Goal: Transaction & Acquisition: Purchase product/service

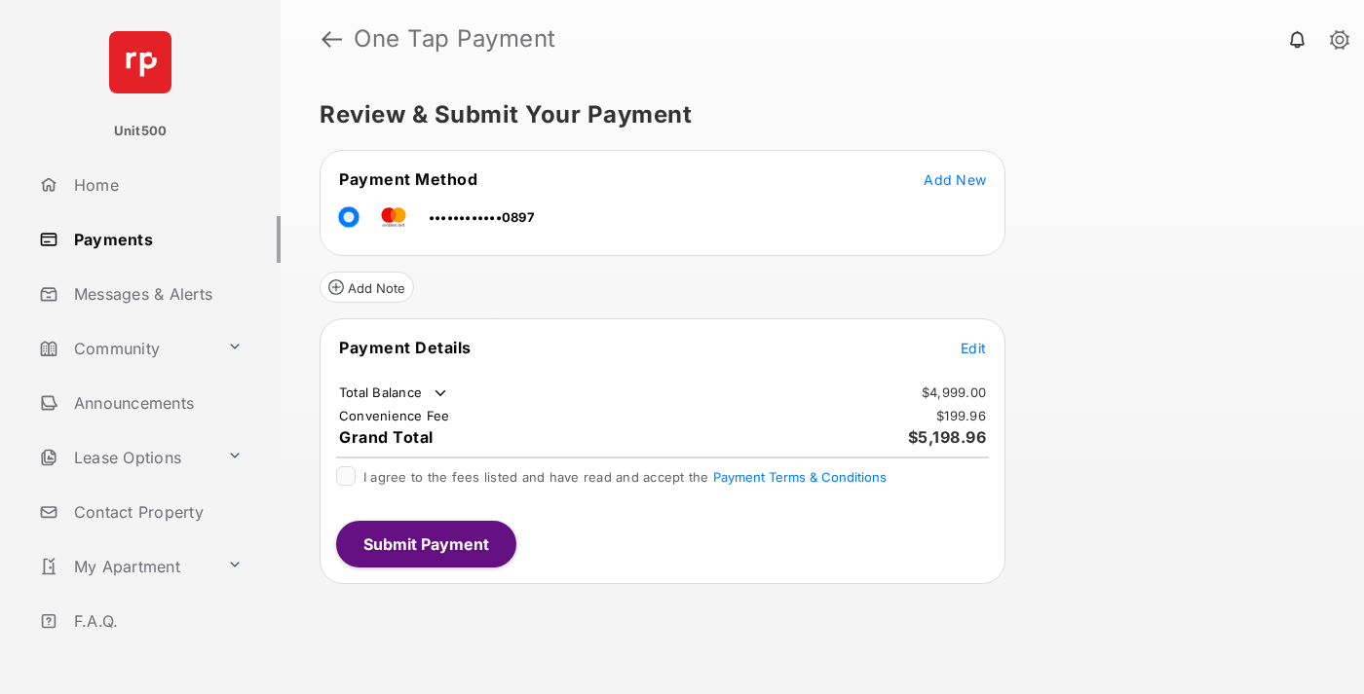
click at [973, 348] on span "Edit" at bounding box center [972, 348] width 25 height 17
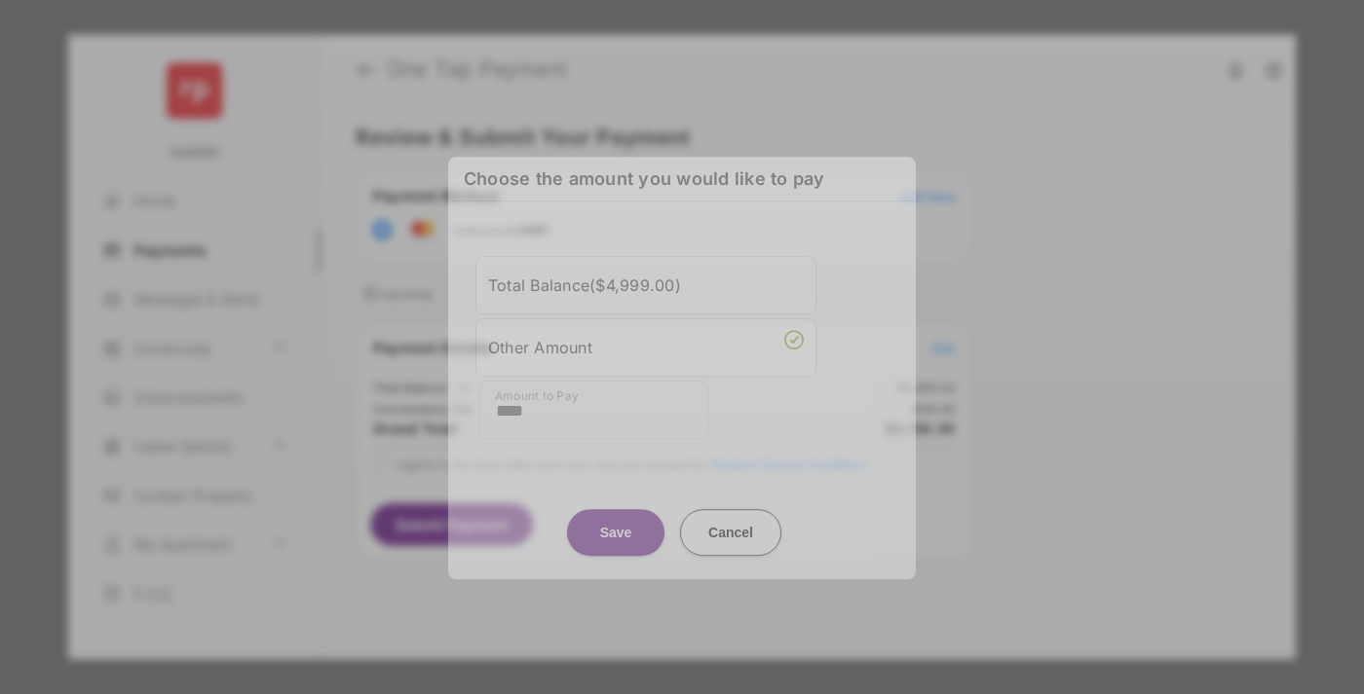
type input "****"
click at [616, 520] on button "Save" at bounding box center [615, 532] width 97 height 47
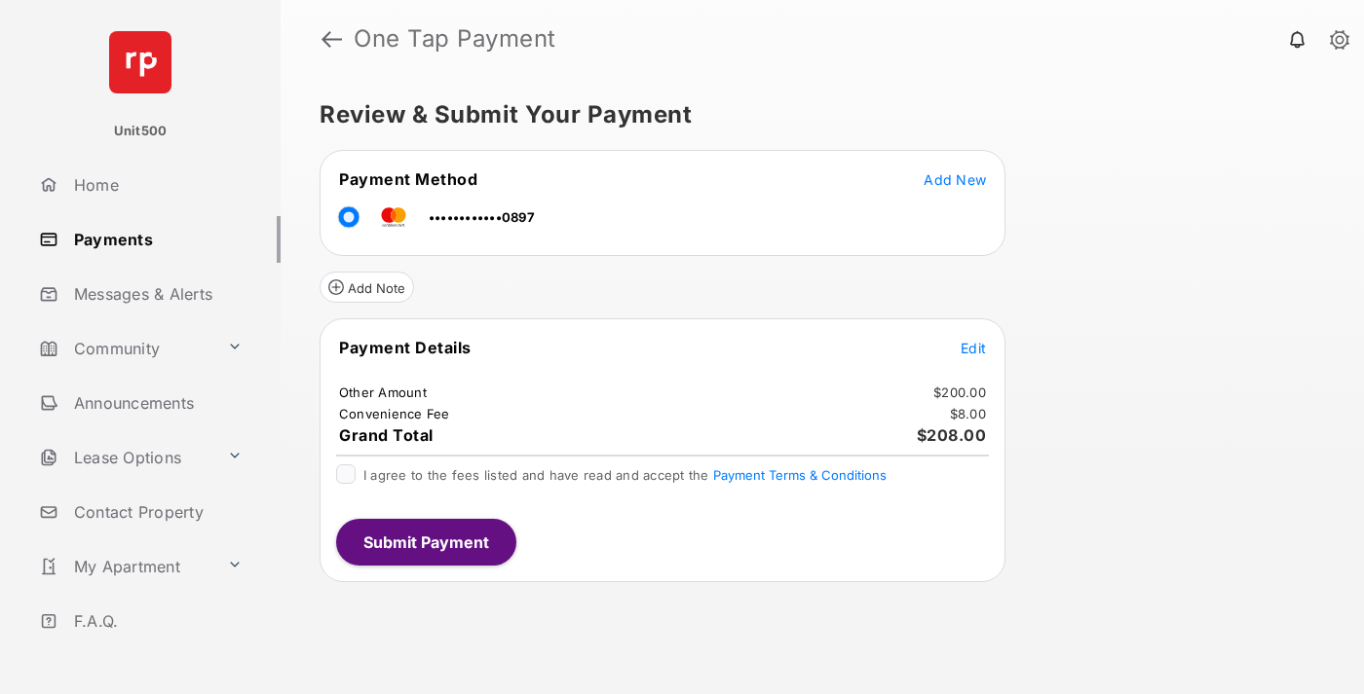
click at [973, 348] on span "Edit" at bounding box center [972, 348] width 25 height 17
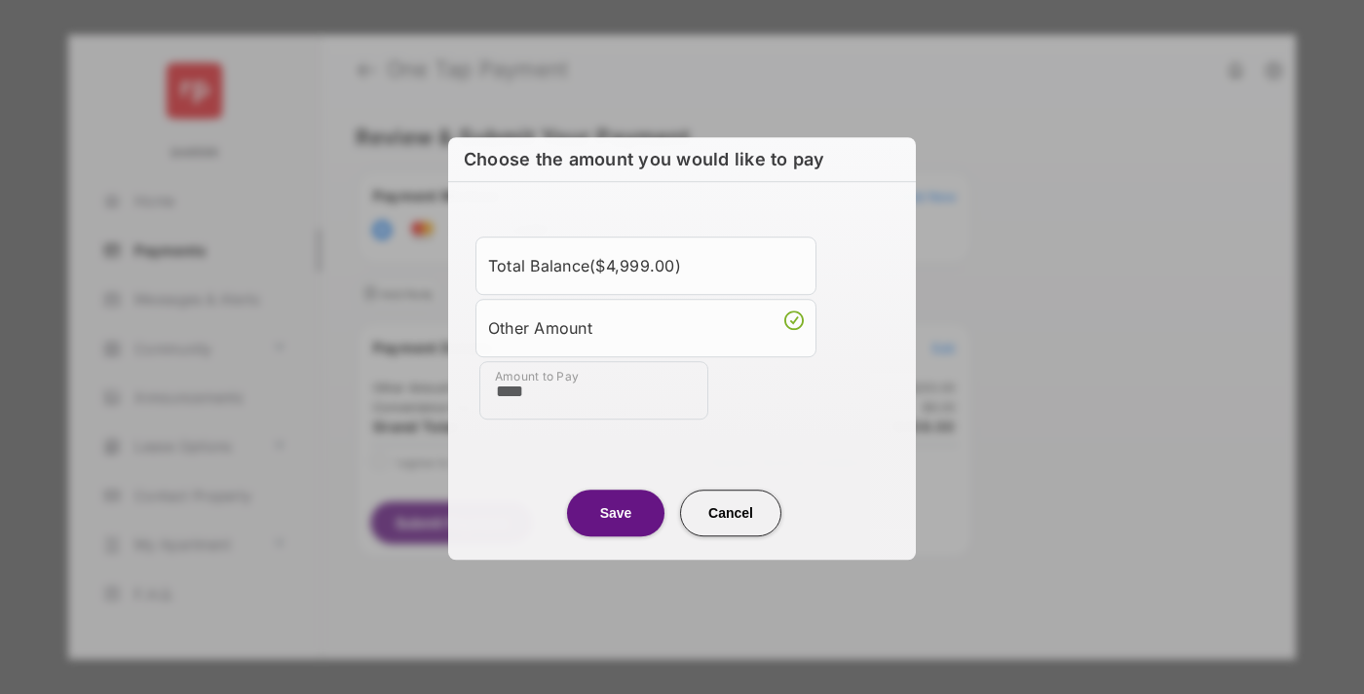
click at [616, 511] on button "Save" at bounding box center [615, 513] width 97 height 47
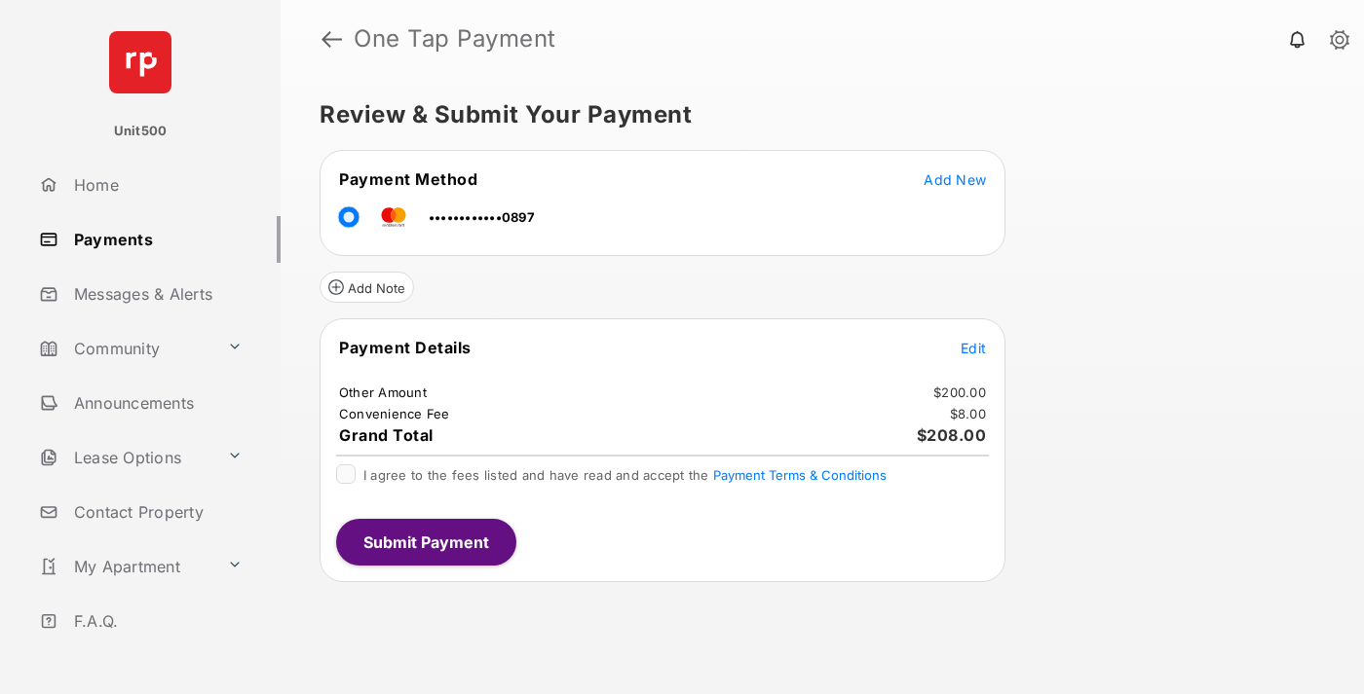
click at [425, 542] on button "Submit Payment" at bounding box center [426, 542] width 180 height 47
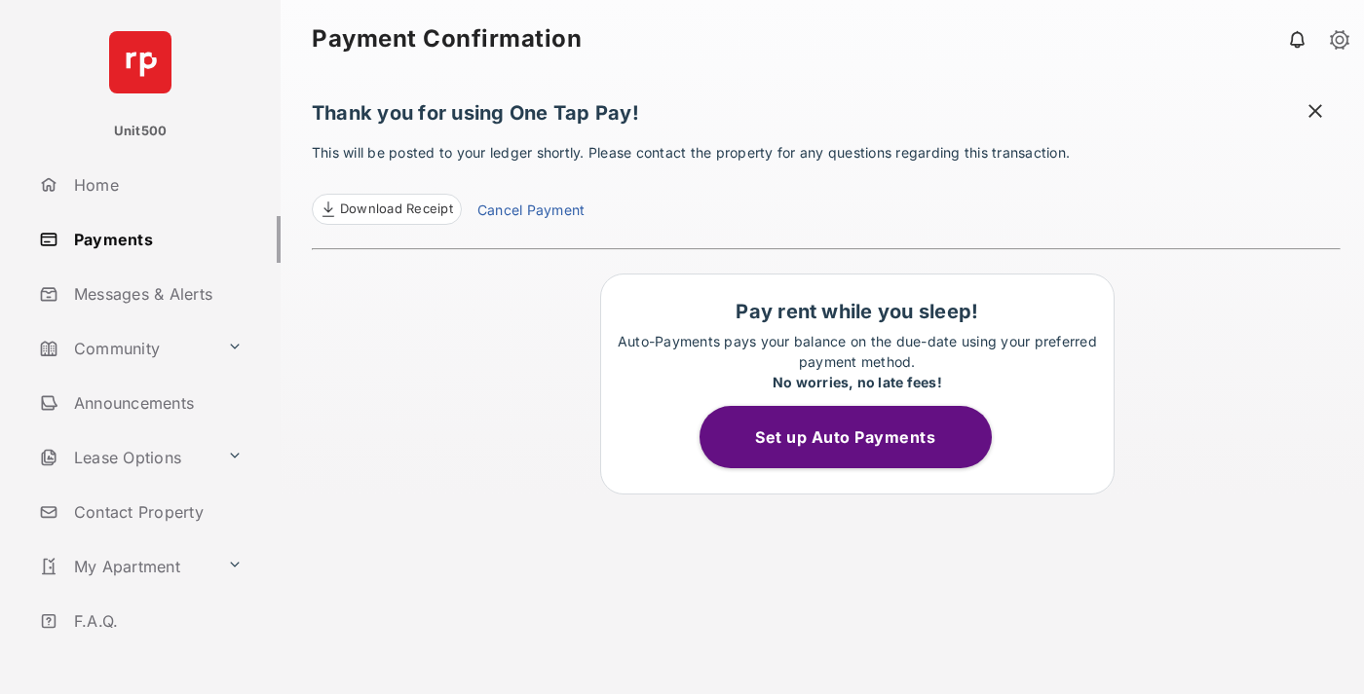
click at [386, 209] on span "Download Receipt" at bounding box center [396, 209] width 113 height 19
click at [1315, 113] on span at bounding box center [1314, 113] width 19 height 24
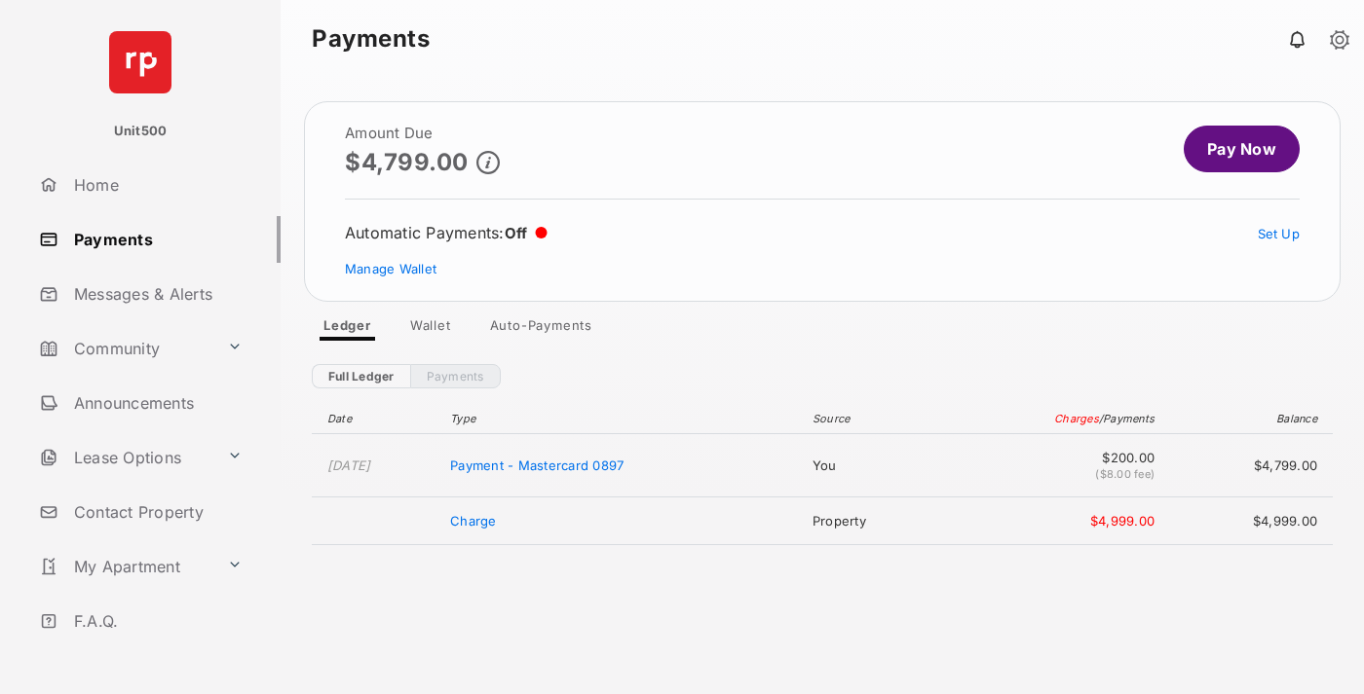
click at [391, 269] on link "Manage Wallet" at bounding box center [391, 269] width 92 height 16
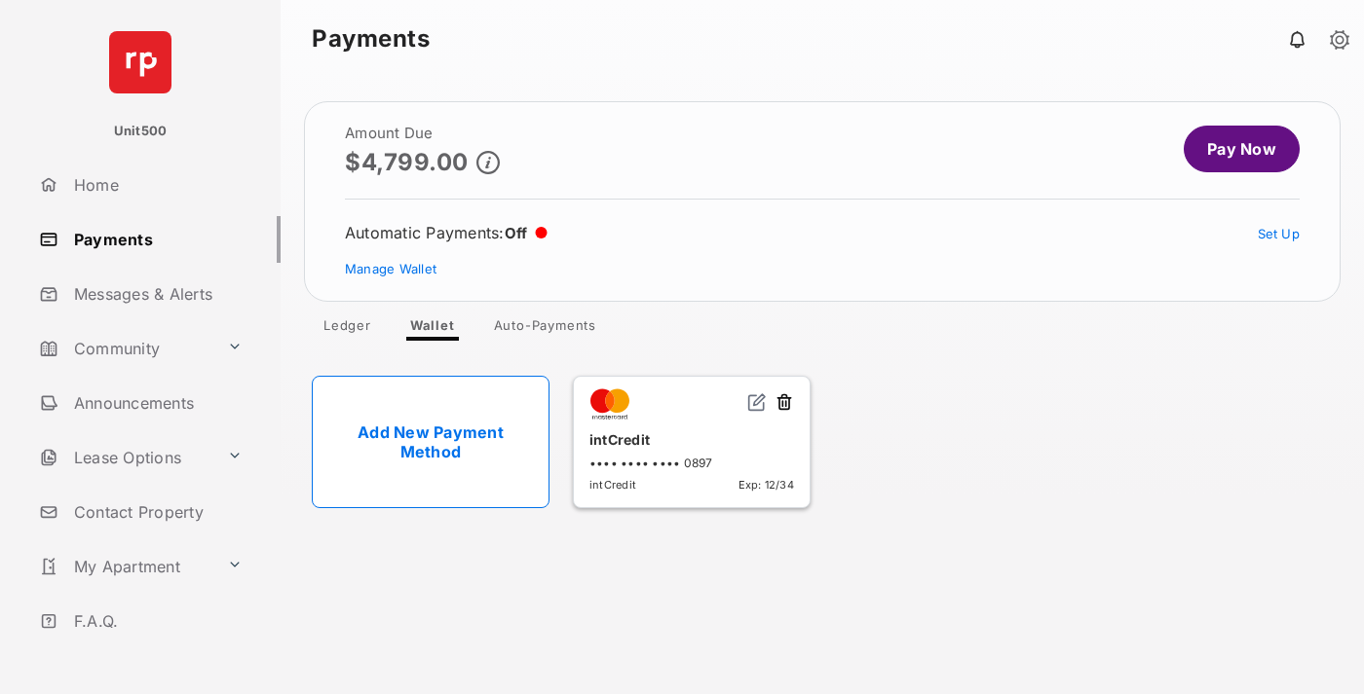
click at [784, 403] on button at bounding box center [783, 404] width 19 height 22
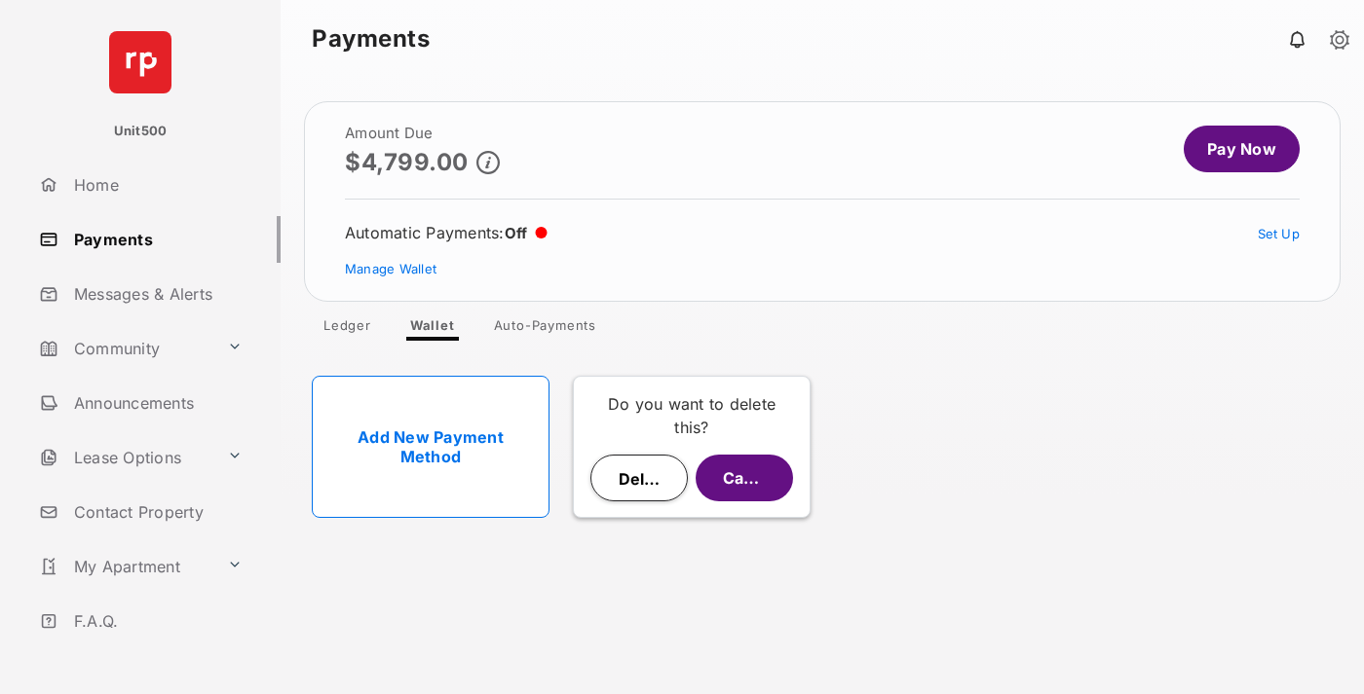
click at [639, 478] on button "Delete" at bounding box center [638, 478] width 97 height 47
